Goal: Information Seeking & Learning: Find specific page/section

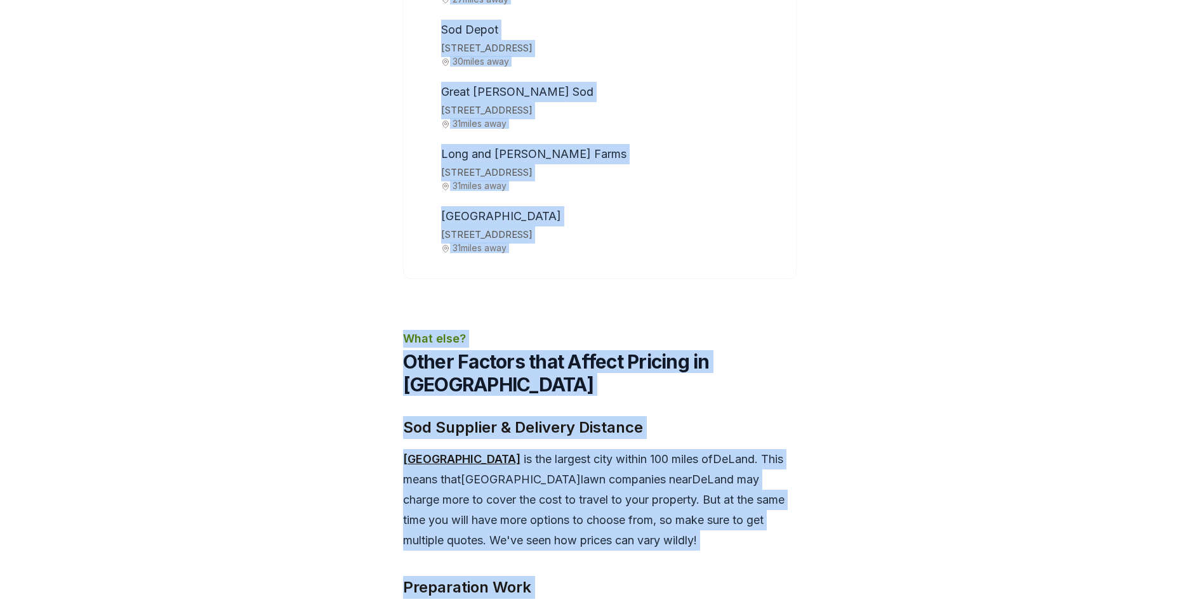
scroll to position [4603, 0]
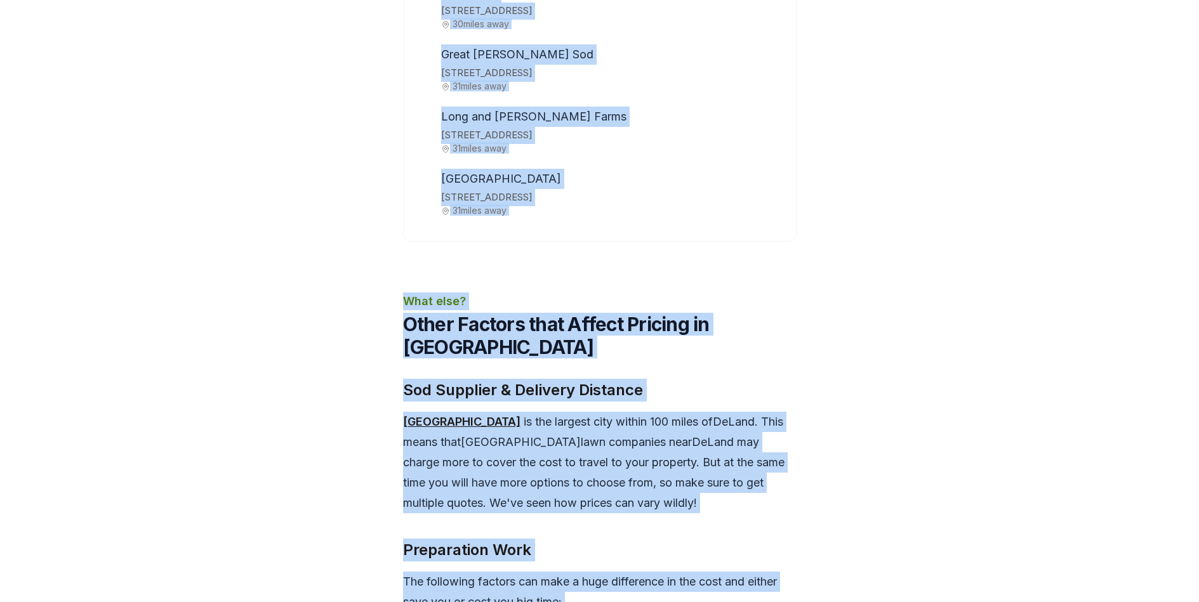
drag, startPoint x: 441, startPoint y: 334, endPoint x: 673, endPoint y: 147, distance: 297.9
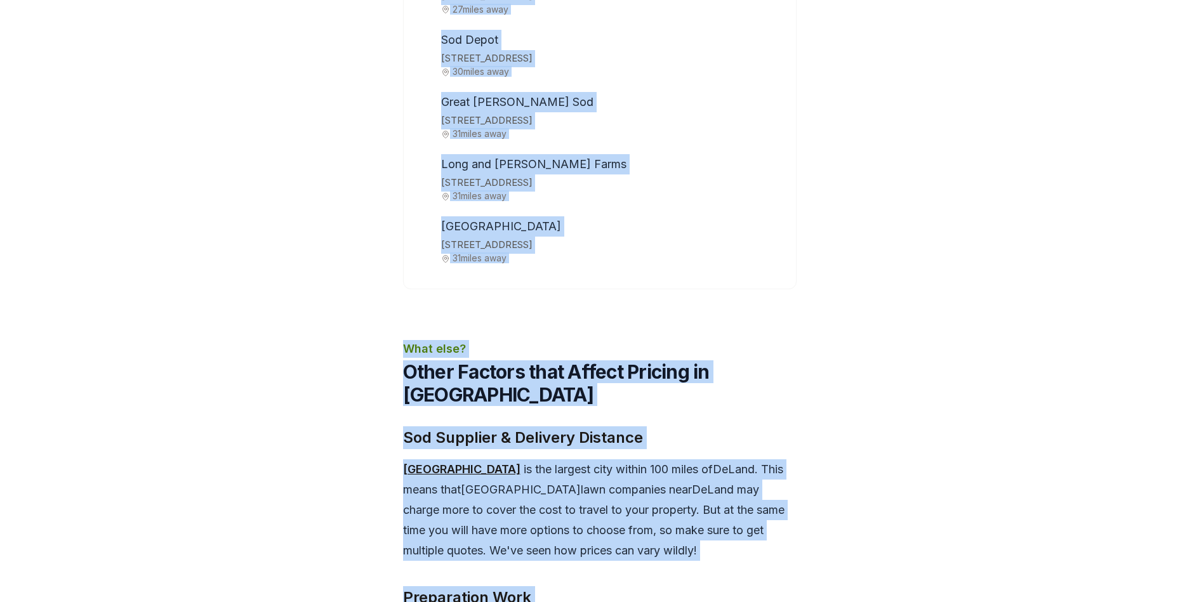
scroll to position [4253, 0]
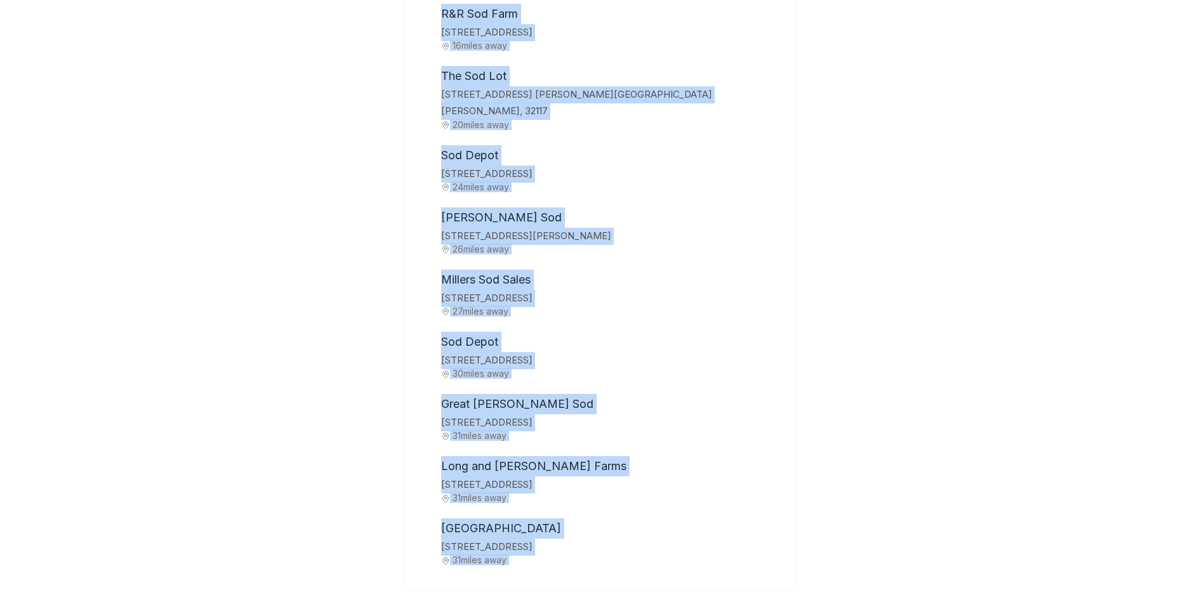
click at [757, 394] on li "[GEOGRAPHIC_DATA][PERSON_NAME] [STREET_ADDRESS] 31 miles away" at bounding box center [609, 417] width 344 height 47
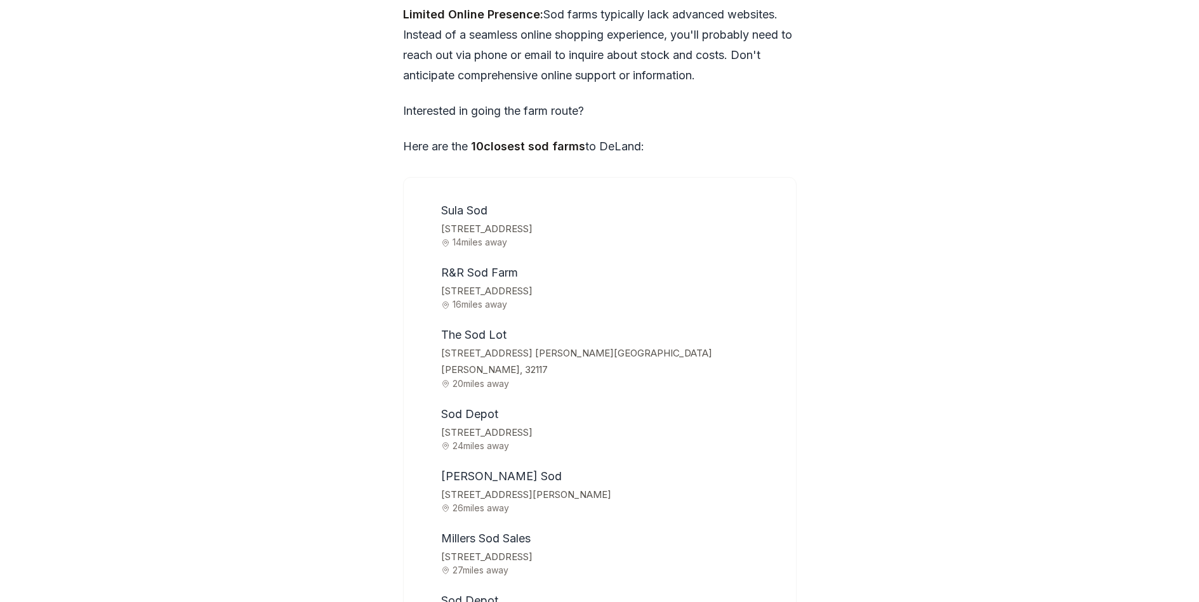
scroll to position [4000, 0]
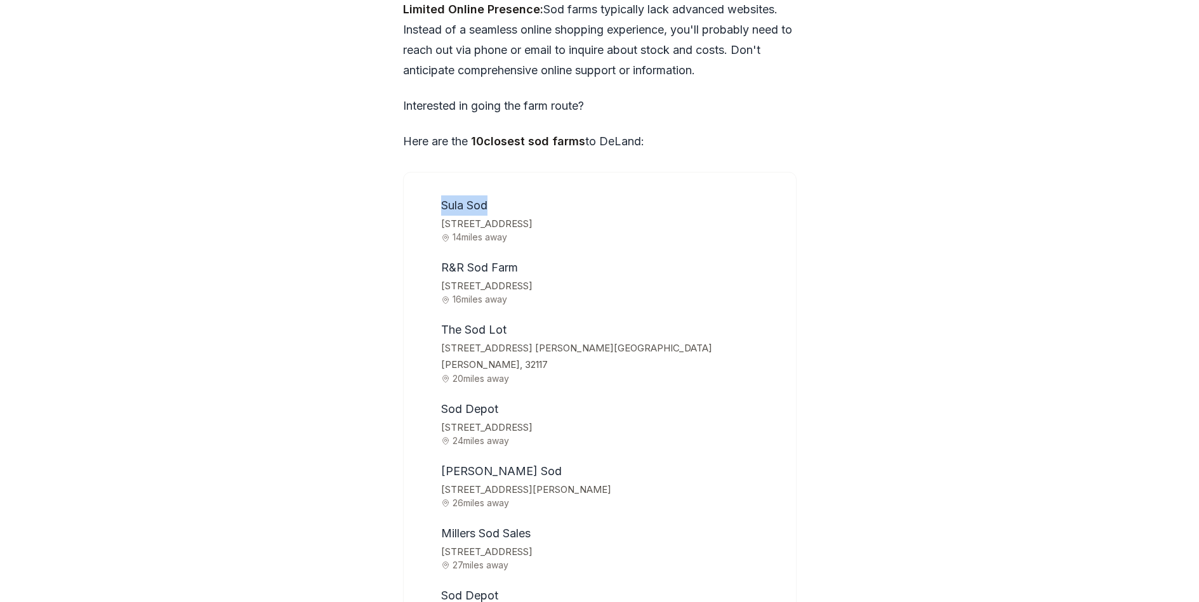
drag, startPoint x: 442, startPoint y: 145, endPoint x: 487, endPoint y: 147, distance: 45.1
click at [487, 199] on span "Sula Sod" at bounding box center [464, 205] width 46 height 13
drag, startPoint x: 517, startPoint y: 206, endPoint x: 442, endPoint y: 207, distance: 74.9
click at [442, 261] on span "R&R Sod Farm" at bounding box center [479, 267] width 77 height 13
